Goal: Task Accomplishment & Management: Manage account settings

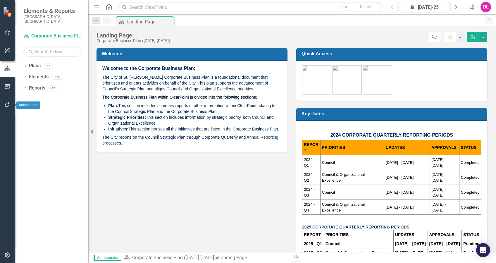
click at [7, 105] on icon "button" at bounding box center [7, 104] width 6 height 5
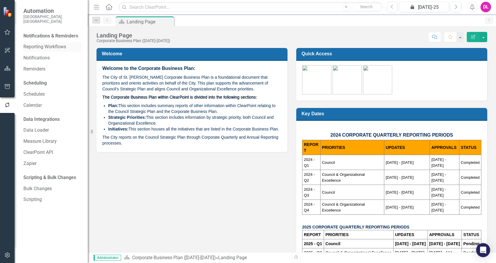
drag, startPoint x: 46, startPoint y: 41, endPoint x: 54, endPoint y: 41, distance: 7.9
click at [46, 44] on link "Reporting Workflows" at bounding box center [52, 47] width 58 height 7
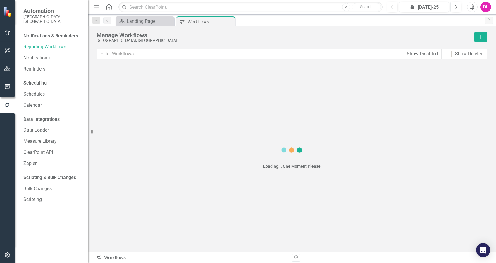
click at [200, 56] on input "text" at bounding box center [245, 54] width 297 height 11
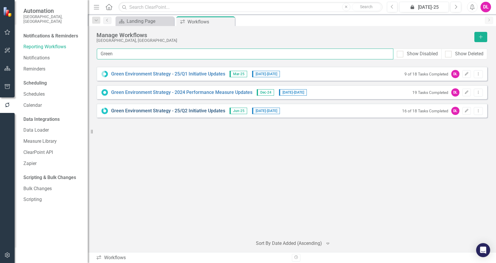
type input "Green"
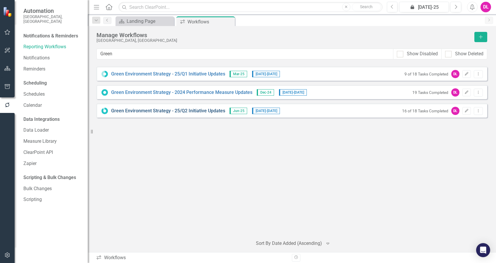
click at [190, 110] on link "Green Environment Strategy - 25/Q2 Initiative Updates" at bounding box center [168, 111] width 114 height 7
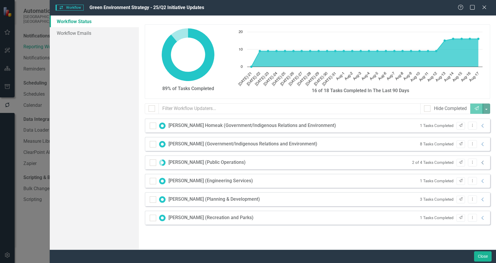
click at [485, 163] on icon "Collapse" at bounding box center [483, 162] width 6 height 5
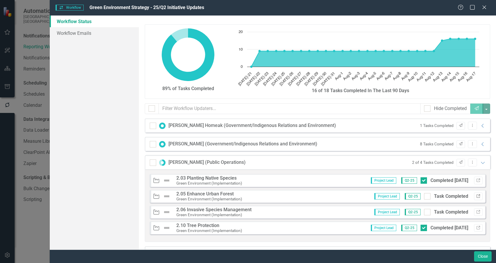
click at [476, 195] on icon "Link" at bounding box center [478, 196] width 4 height 4
click at [476, 194] on icon "Link" at bounding box center [478, 196] width 4 height 4
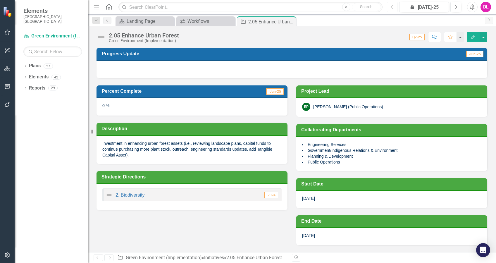
click at [393, 8] on icon "Previous" at bounding box center [392, 6] width 3 height 5
click at [206, 20] on div "Workflows" at bounding box center [206, 21] width 39 height 7
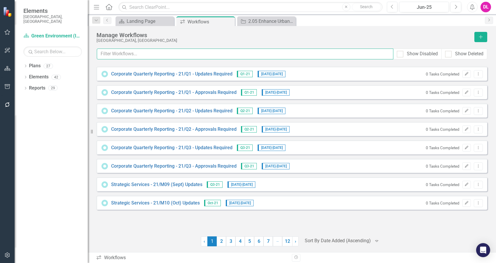
click at [178, 53] on input "text" at bounding box center [245, 54] width 297 height 11
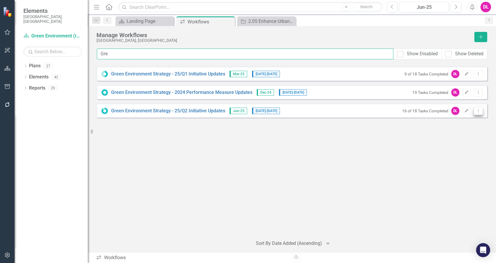
type input "Gre"
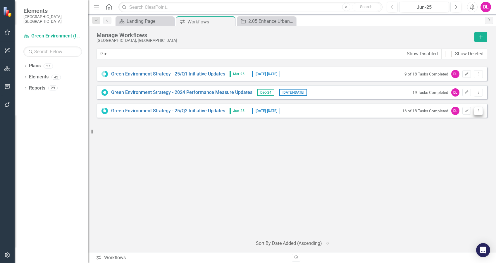
click at [477, 114] on button "Dropdown Menu" at bounding box center [478, 111] width 9 height 8
click at [465, 131] on link "Edit Edit Workflow" at bounding box center [455, 131] width 54 height 11
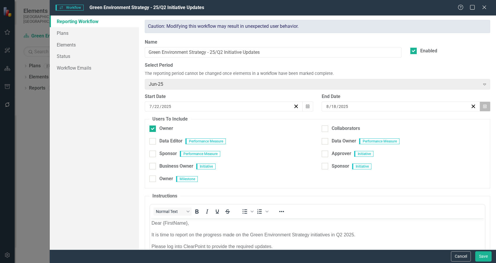
click at [483, 104] on button "Calendar" at bounding box center [484, 106] width 11 height 10
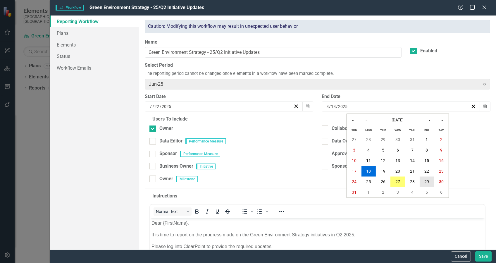
click at [425, 182] on abbr "29" at bounding box center [426, 182] width 5 height 5
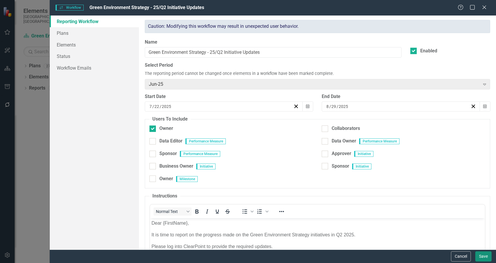
click at [486, 258] on button "Save" at bounding box center [483, 256] width 16 height 10
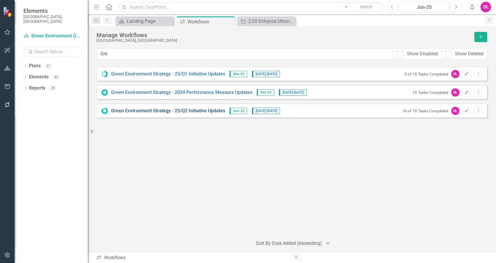
click at [172, 111] on link "Green Environment Strategy - 25/Q2 Initiative Updates" at bounding box center [168, 111] width 114 height 7
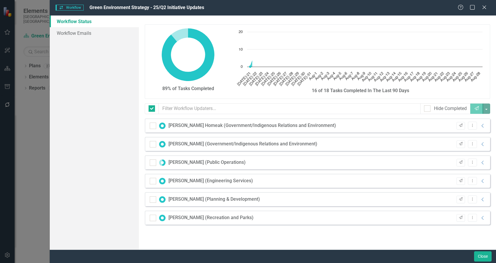
checkbox input "false"
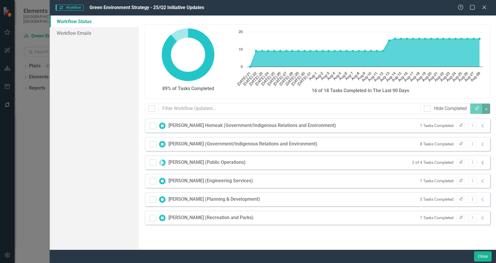
click at [485, 164] on icon "Collapse" at bounding box center [483, 162] width 6 height 5
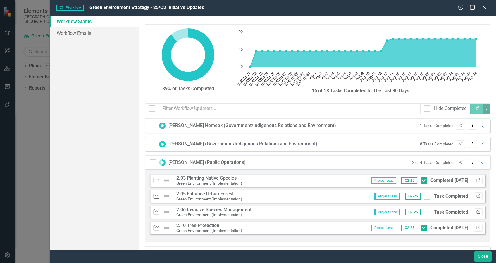
click at [476, 213] on icon "Link" at bounding box center [478, 212] width 4 height 4
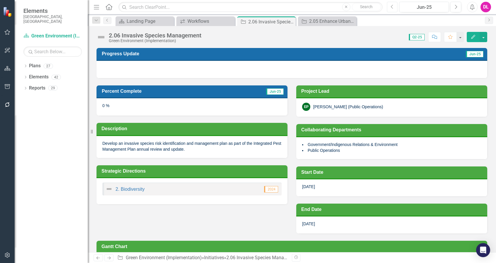
click at [394, 9] on icon "Previous" at bounding box center [392, 6] width 3 height 5
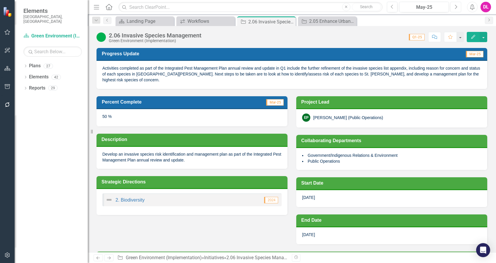
click at [457, 5] on icon "Next" at bounding box center [455, 6] width 3 height 5
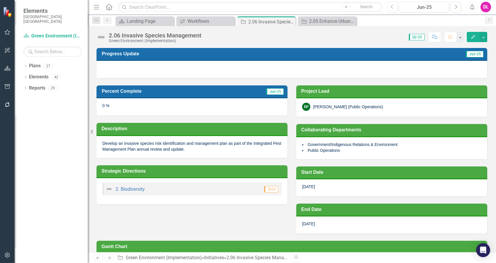
click at [294, 71] on div at bounding box center [291, 69] width 391 height 17
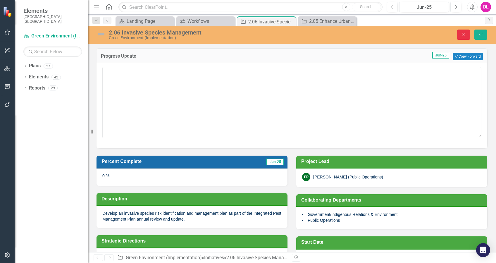
click at [465, 35] on icon "Close" at bounding box center [463, 34] width 5 height 4
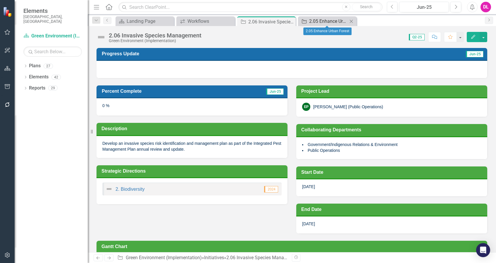
click at [322, 22] on div "2.05 Enhance Urban Forest" at bounding box center [328, 21] width 39 height 7
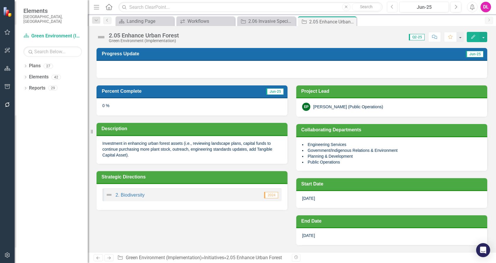
click at [391, 9] on button "Previous" at bounding box center [392, 7] width 11 height 11
